Goal: Task Accomplishment & Management: Manage account settings

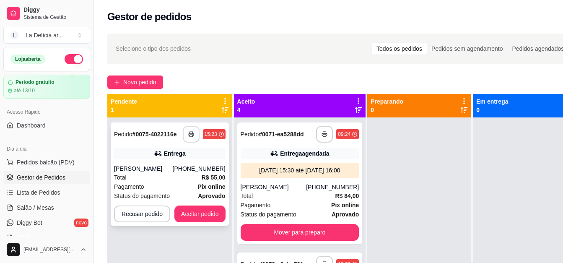
click at [192, 133] on icon "button" at bounding box center [191, 134] width 5 height 2
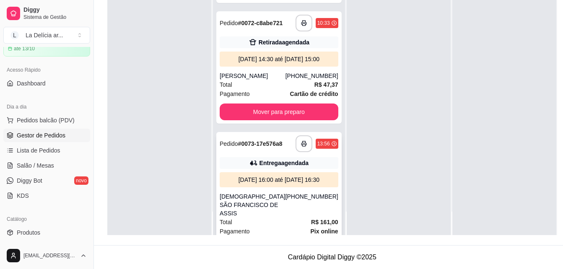
scroll to position [93, 0]
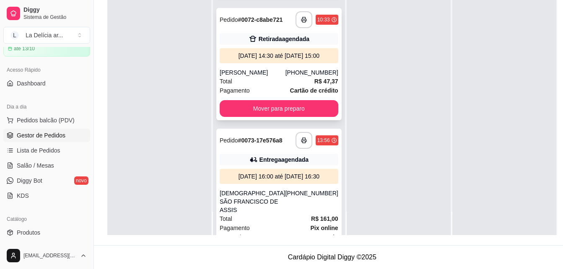
click at [261, 23] on strong "# 0072-c8abe721" at bounding box center [260, 19] width 45 height 7
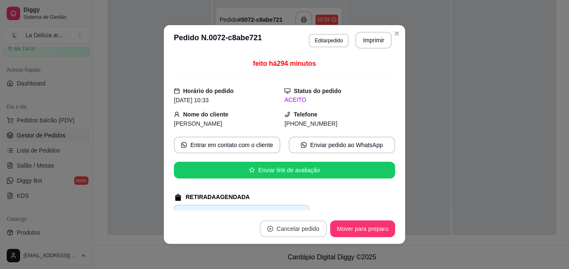
click at [297, 225] on button "Cancelar pedido" at bounding box center [293, 228] width 67 height 17
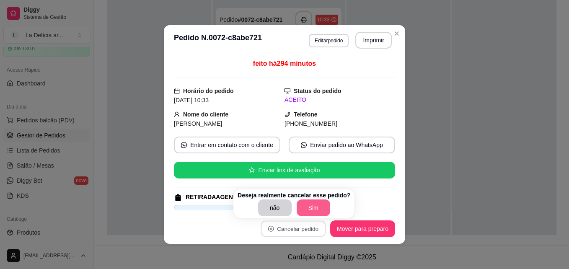
click at [308, 210] on button "Sim" at bounding box center [314, 207] width 34 height 17
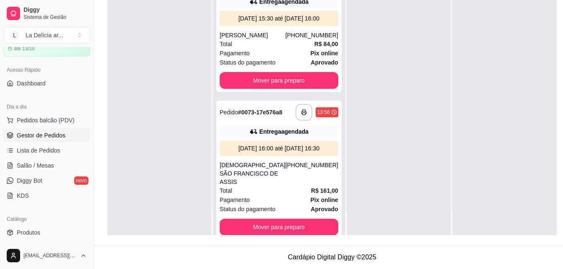
scroll to position [0, 0]
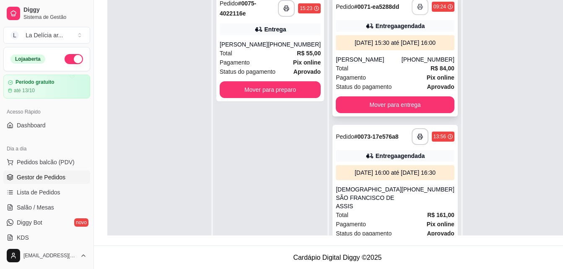
scroll to position [128, 0]
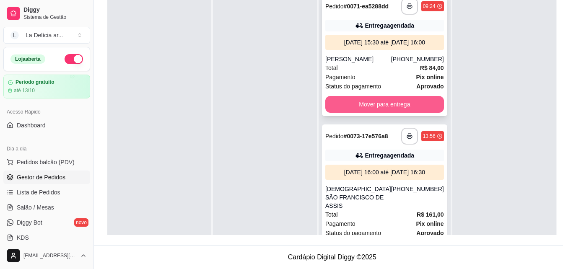
click at [378, 113] on button "Mover para entrega" at bounding box center [384, 104] width 119 height 17
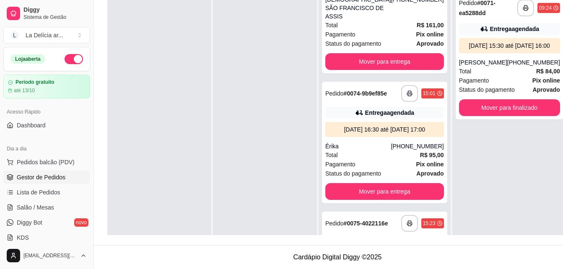
scroll to position [63, 0]
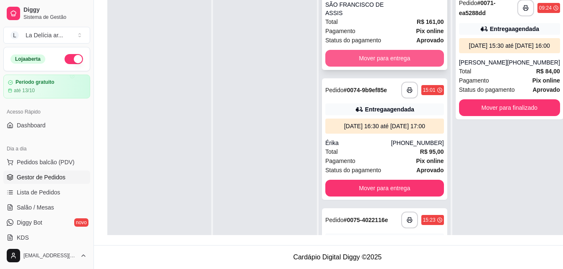
click at [373, 67] on button "Mover para entrega" at bounding box center [384, 58] width 119 height 17
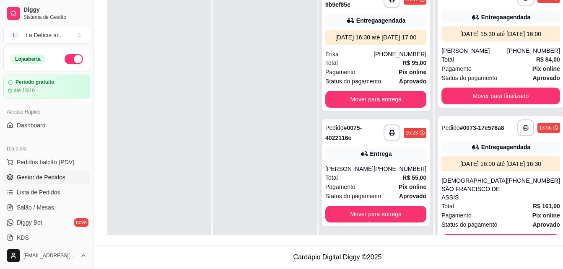
scroll to position [23, 0]
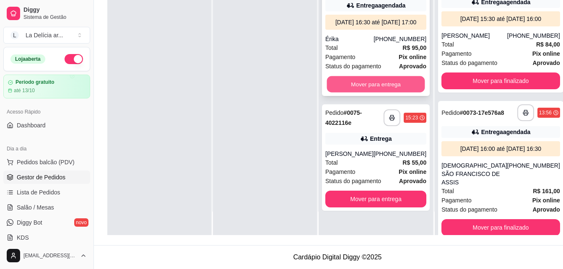
click at [392, 90] on button "Mover para entrega" at bounding box center [376, 84] width 98 height 16
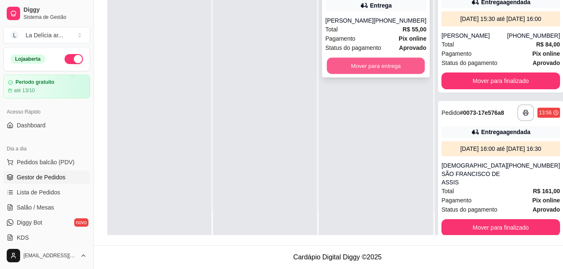
click at [379, 68] on button "Mover para entrega" at bounding box center [376, 66] width 98 height 16
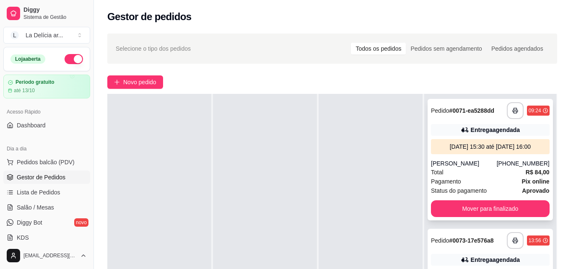
click at [482, 167] on div "**********" at bounding box center [489, 160] width 125 height 122
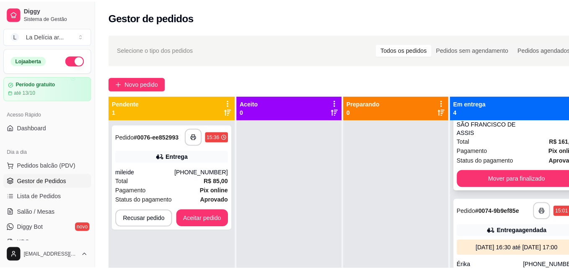
scroll to position [210, 0]
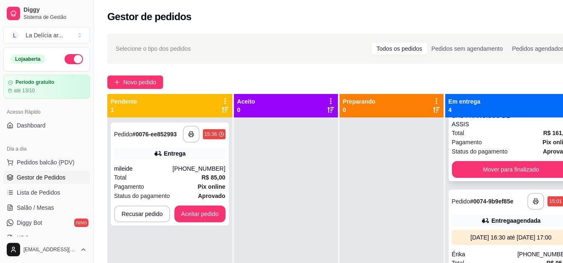
click at [517, 128] on div "[PHONE_NUMBER]" at bounding box center [543, 115] width 53 height 25
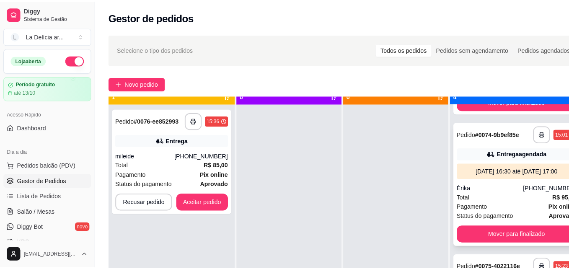
scroll to position [23, 0]
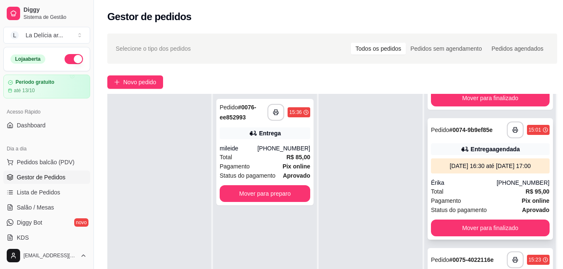
click at [478, 181] on div "Érika" at bounding box center [464, 183] width 66 height 8
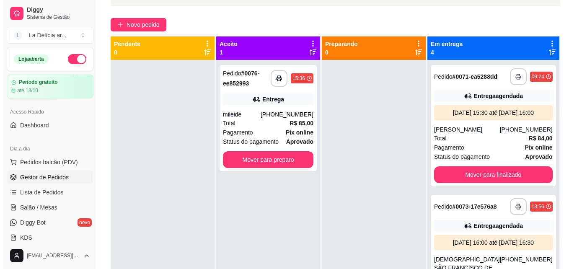
scroll to position [0, 0]
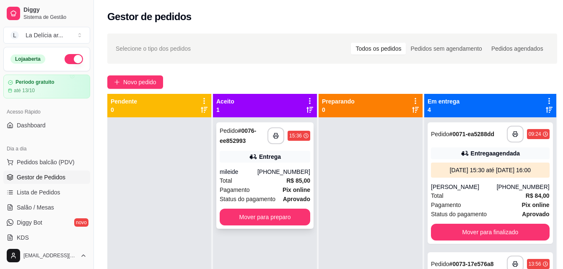
click at [257, 172] on div "mileide" at bounding box center [239, 172] width 38 height 8
